Goal: Task Accomplishment & Management: Manage account settings

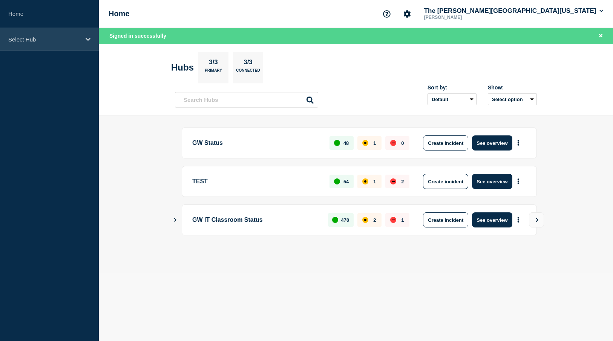
click at [14, 37] on p "Select Hub" at bounding box center [44, 39] width 72 height 6
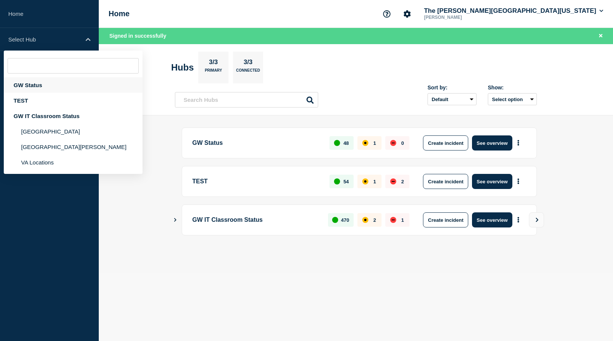
click at [32, 87] on div "GW Status" at bounding box center [73, 84] width 139 height 15
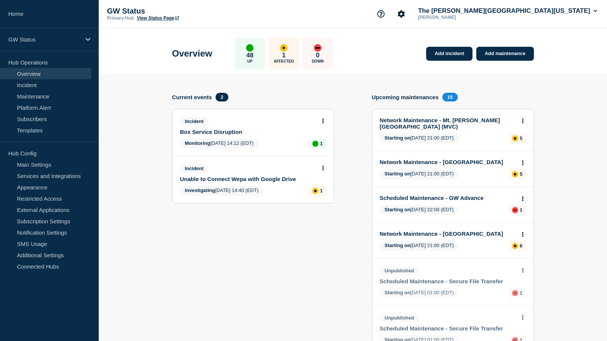
drag, startPoint x: 491, startPoint y: 58, endPoint x: 514, endPoint y: 71, distance: 26.3
click at [491, 58] on link "Add maintenance" at bounding box center [504, 54] width 57 height 14
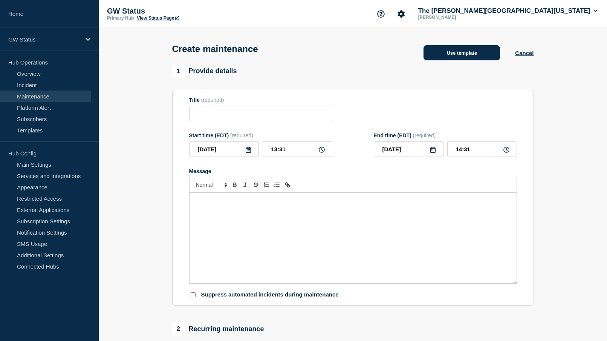
click at [471, 52] on button "Use template" at bounding box center [462, 52] width 76 height 15
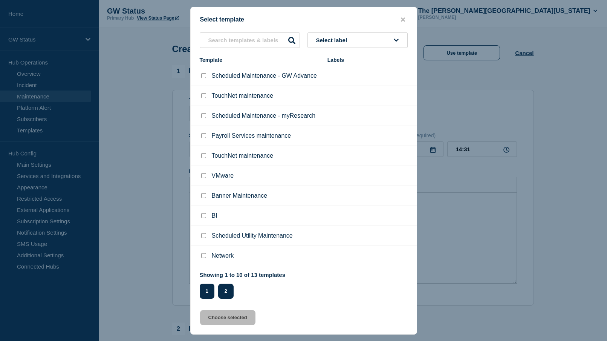
click at [230, 291] on button "2" at bounding box center [225, 290] width 15 height 15
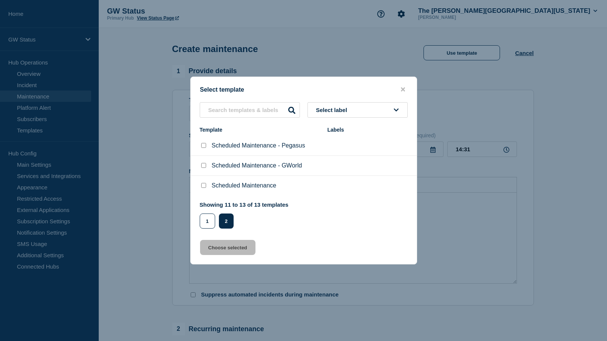
click at [203, 188] on input "Scheduled Maintenance checkbox" at bounding box center [203, 185] width 5 height 5
checkbox input "true"
click at [240, 249] on button "Choose selected" at bounding box center [227, 247] width 55 height 15
type input "Scheduled Maintenance"
type input "15:31"
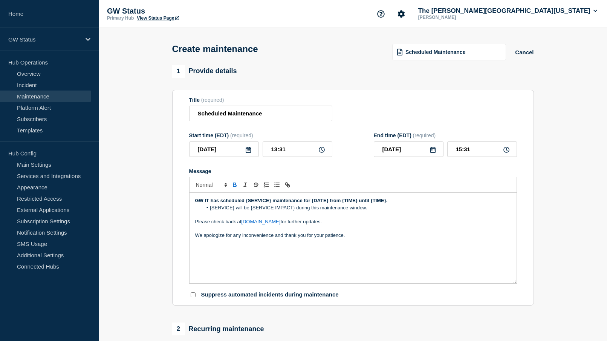
click at [248, 152] on icon at bounding box center [248, 150] width 6 height 6
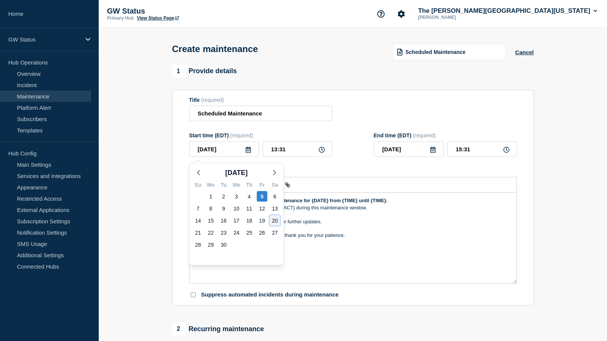
click at [276, 220] on div "20" at bounding box center [275, 220] width 11 height 11
type input "[DATE]"
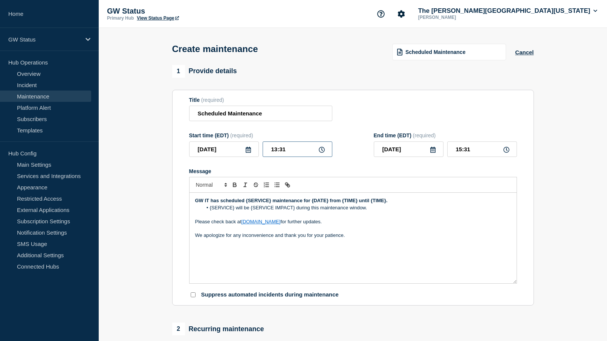
click at [295, 151] on input "13:31" at bounding box center [298, 148] width 70 height 15
drag, startPoint x: 295, startPoint y: 151, endPoint x: 268, endPoint y: 151, distance: 27.5
click at [268, 151] on input "13:31" at bounding box center [298, 148] width 70 height 15
type input "00:30"
click at [475, 154] on input "02:30" at bounding box center [482, 148] width 70 height 15
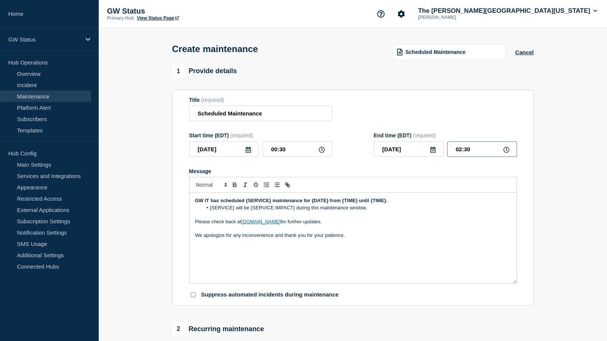
click at [460, 150] on input "02:30" at bounding box center [482, 148] width 70 height 15
type input "01:30"
click at [463, 218] on p "Message" at bounding box center [353, 214] width 316 height 7
drag, startPoint x: 397, startPoint y: 205, endPoint x: 183, endPoint y: 204, distance: 214.4
click at [183, 204] on section "Title (required) Scheduled Maintenance Start time (EDT) (required) [DATE] 00:30…" at bounding box center [353, 198] width 362 height 216
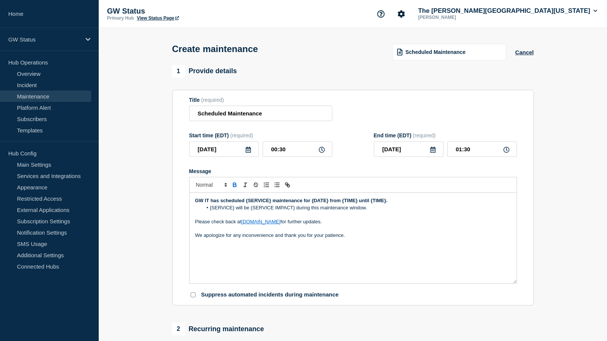
drag, startPoint x: 322, startPoint y: 244, endPoint x: 338, endPoint y: 226, distance: 23.8
click at [323, 244] on div "GW IT has scheduled {SERVICE} maintenance for {DATE} from {TIME} until {TIME}. …" at bounding box center [353, 238] width 327 height 90
drag, startPoint x: 371, startPoint y: 211, endPoint x: 209, endPoint y: 211, distance: 162.0
click at [209, 211] on li "{SERVICE} will be {SERVICE IMPACT} during this maintenance window." at bounding box center [356, 207] width 309 height 7
drag, startPoint x: 391, startPoint y: 202, endPoint x: 193, endPoint y: 203, distance: 198.2
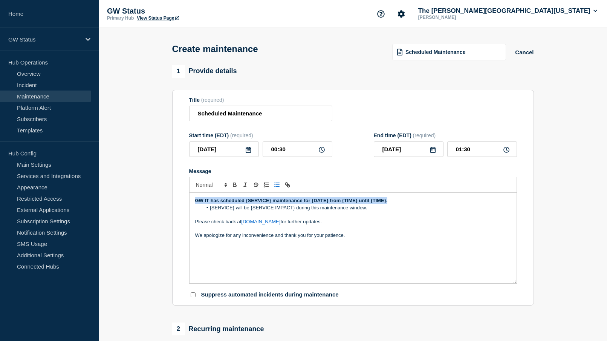
click at [193, 203] on div "GW IT has scheduled {SERVICE} maintenance for {DATE} from {TIME} until {TIME}. …" at bounding box center [353, 238] width 327 height 90
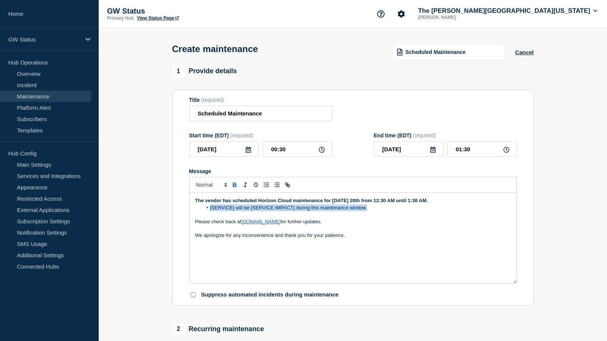
drag, startPoint x: 367, startPoint y: 209, endPoint x: 210, endPoint y: 209, distance: 157.1
click at [210, 209] on li "{SERVICE} will be {SERVICE IMPACT} during this maintenance window." at bounding box center [356, 207] width 309 height 7
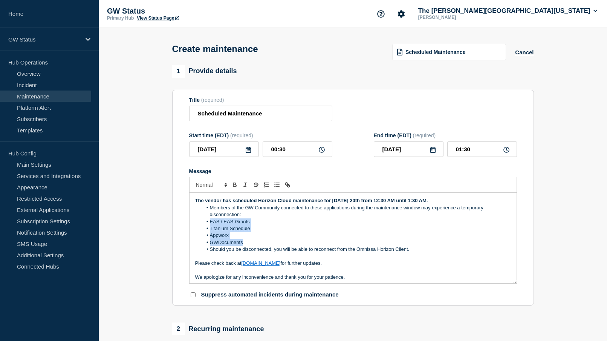
drag, startPoint x: 246, startPoint y: 243, endPoint x: 209, endPoint y: 224, distance: 41.6
click at [209, 224] on ol "Members of the GW Community connected to these applications during the maintena…" at bounding box center [353, 228] width 316 height 49
click at [577, 225] on section "1 Provide details Title (required) Scheduled Maintenance Start time (EDT) (requ…" at bounding box center [353, 326] width 508 height 523
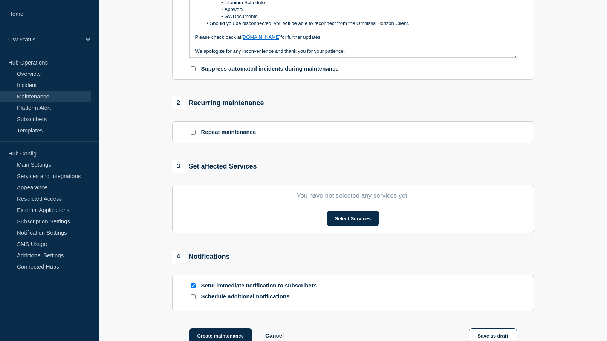
scroll to position [226, 0]
click at [356, 218] on button "Select Services" at bounding box center [353, 217] width 52 height 15
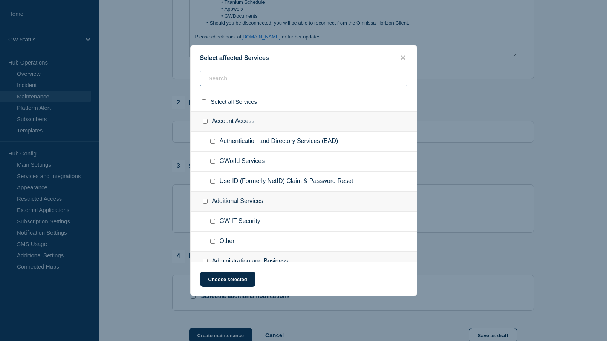
click at [283, 78] on input "text" at bounding box center [303, 77] width 207 height 15
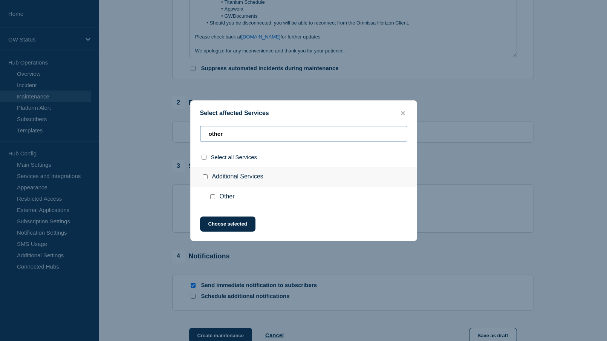
type input "other"
click at [214, 197] on input "Other checkbox" at bounding box center [212, 196] width 5 height 5
checkbox input "true"
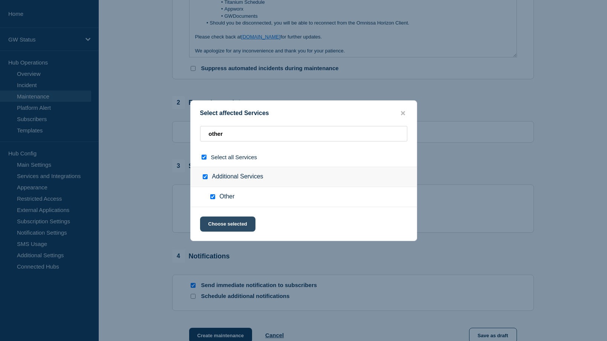
drag, startPoint x: 228, startPoint y: 222, endPoint x: 236, endPoint y: 223, distance: 8.8
click at [228, 222] on button "Choose selected" at bounding box center [227, 223] width 55 height 15
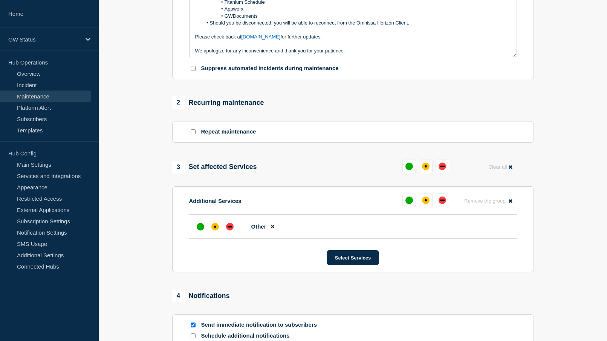
scroll to position [188, 0]
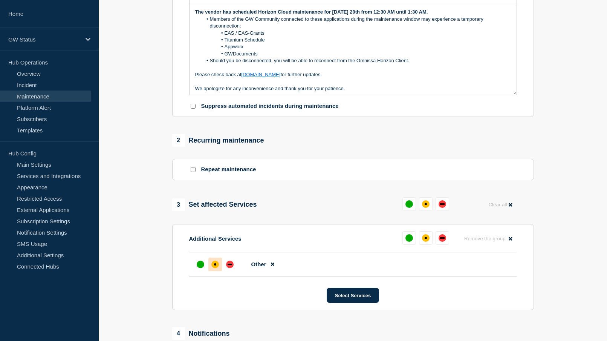
click at [216, 265] on div "affected" at bounding box center [215, 264] width 8 height 8
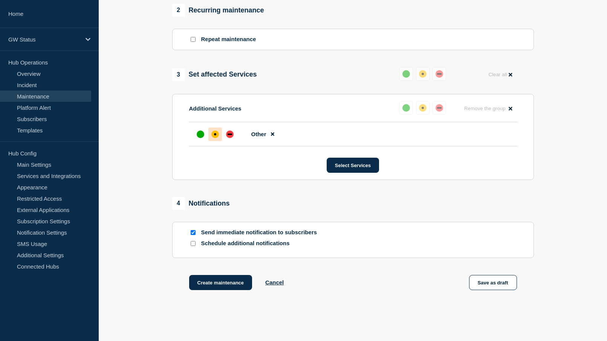
scroll to position [357, 0]
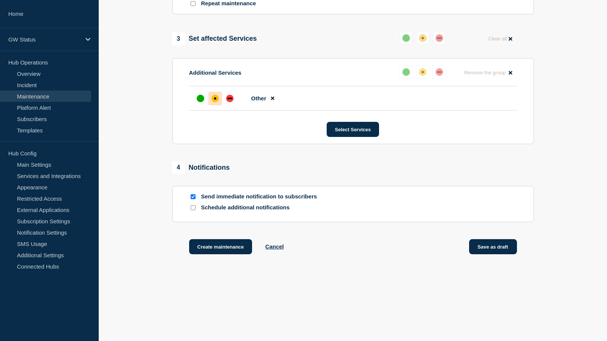
click at [489, 246] on button "Save as draft" at bounding box center [493, 246] width 48 height 15
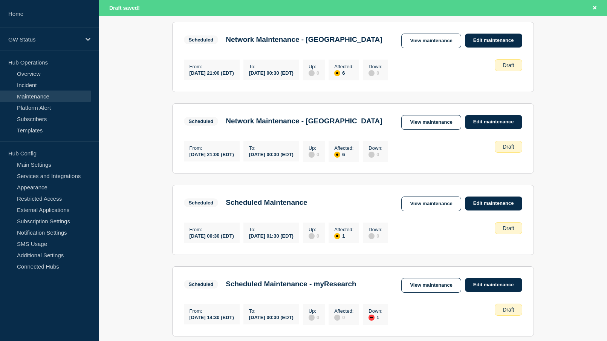
scroll to position [151, 0]
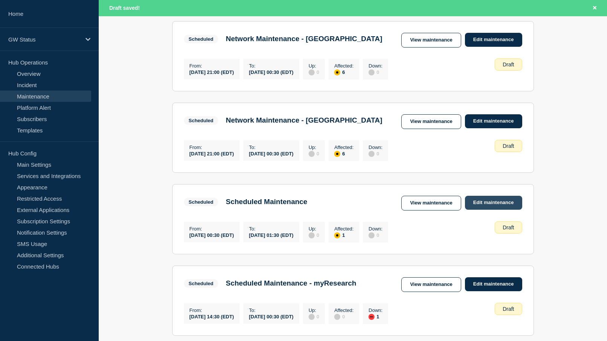
click at [494, 209] on link "Edit maintenance" at bounding box center [493, 203] width 57 height 14
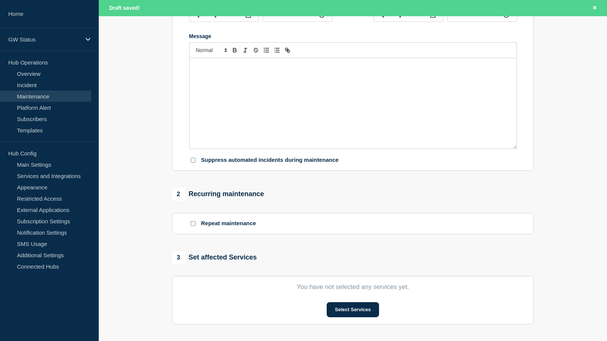
type input "Scheduled Maintenance"
type input "[DATE]"
type input "00:30"
type input "[DATE]"
type input "01:30"
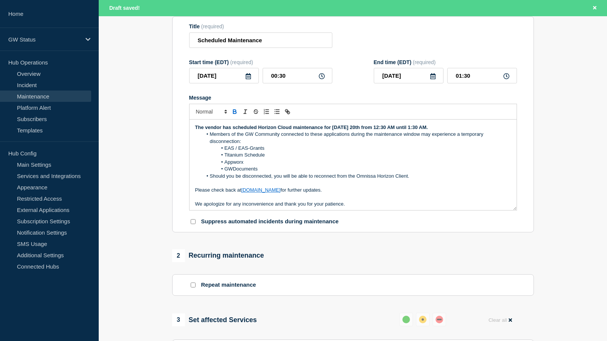
scroll to position [38, 0]
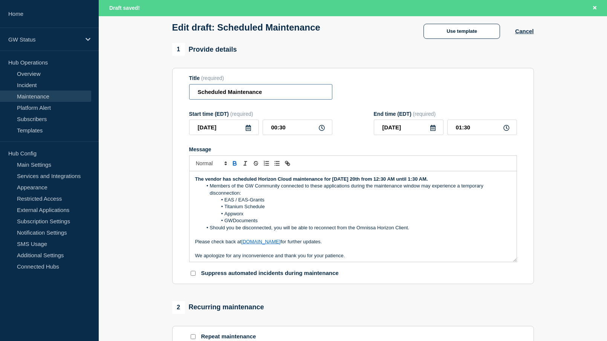
drag, startPoint x: 282, startPoint y: 96, endPoint x: 180, endPoint y: 93, distance: 101.8
click at [180, 93] on section "Title (required) Scheduled Maintenance Start time (EDT) (required) [DATE] 00:30…" at bounding box center [353, 176] width 362 height 216
paste input "- Horizon Cloud"
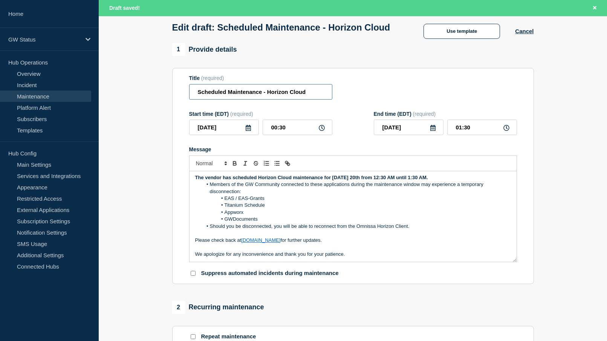
scroll to position [2, 0]
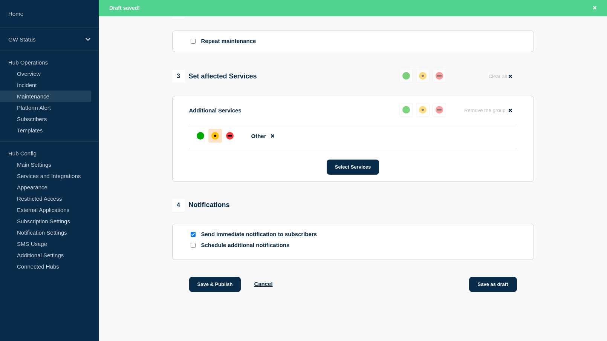
type input "Scheduled Maintenance - Horizon Cloud"
click at [507, 288] on button "Save as draft" at bounding box center [493, 284] width 48 height 15
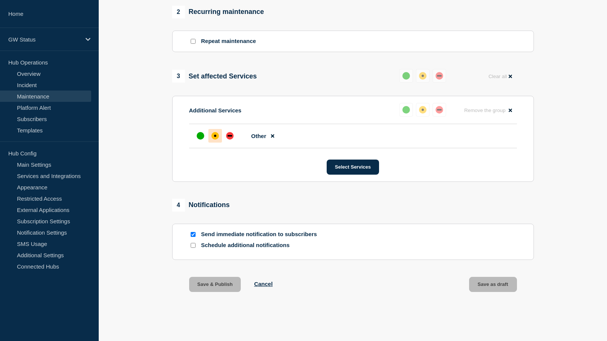
scroll to position [323, 0]
